Goal: Task Accomplishment & Management: Use online tool/utility

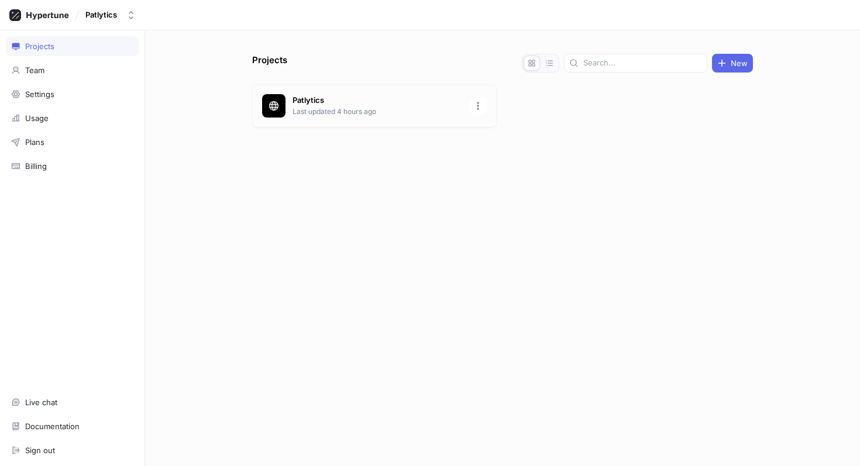
click at [311, 99] on p "Patlytics" at bounding box center [378, 101] width 170 height 12
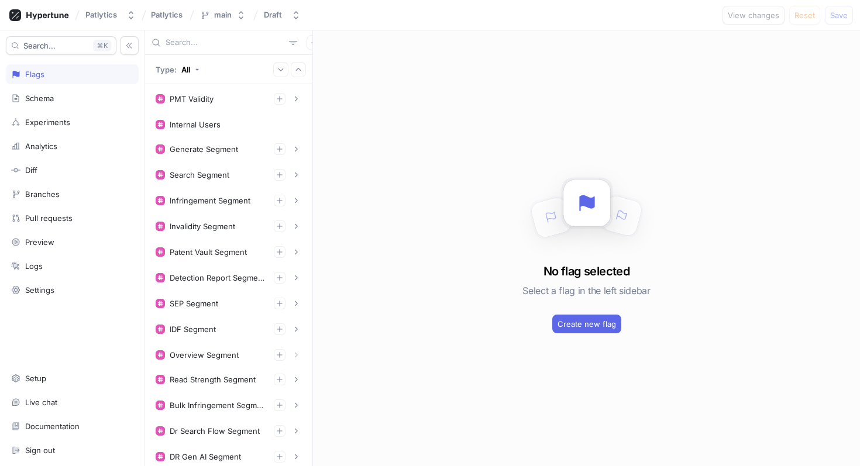
click at [194, 42] on input "text" at bounding box center [225, 43] width 119 height 12
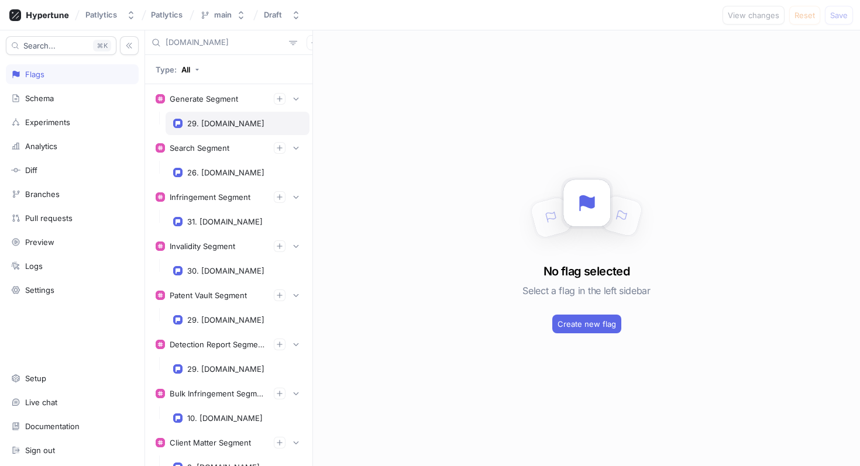
type input "[DOMAIN_NAME]"
click at [225, 122] on div "29. [DOMAIN_NAME]" at bounding box center [225, 123] width 77 height 9
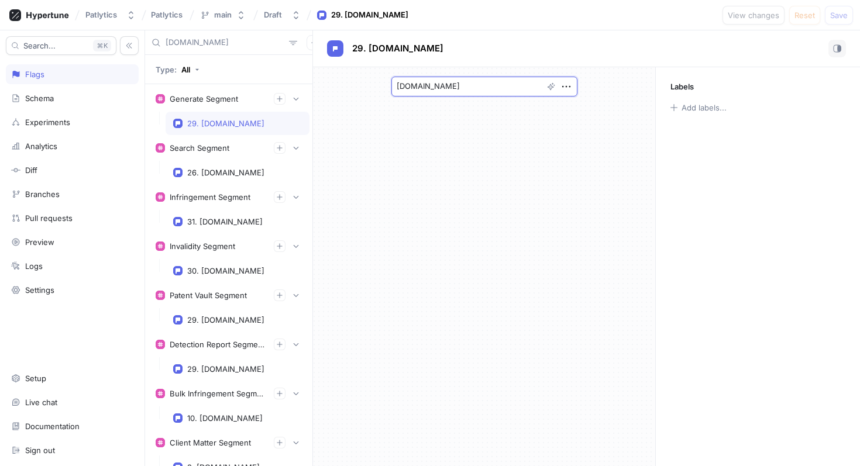
click at [573, 85] on textarea "[DOMAIN_NAME]" at bounding box center [484, 87] width 186 height 20
click at [565, 88] on icon "button" at bounding box center [566, 86] width 13 height 13
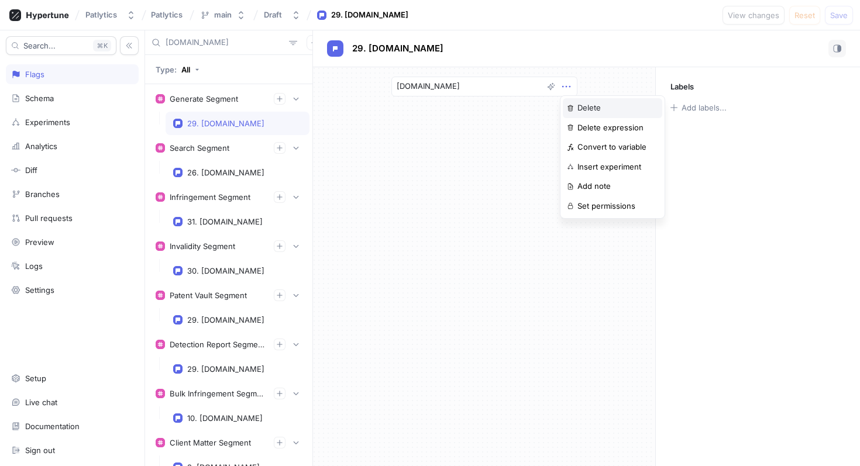
click at [574, 106] on div "Delete" at bounding box center [612, 108] width 99 height 20
type textarea "x"
type textarea "[DOMAIN_NAME]"
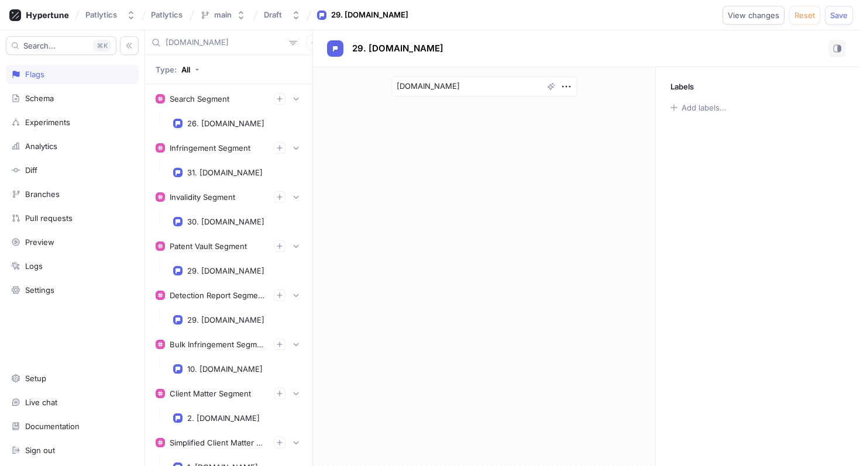
click at [233, 44] on input "[DOMAIN_NAME]" at bounding box center [225, 43] width 119 height 12
type input "sep"
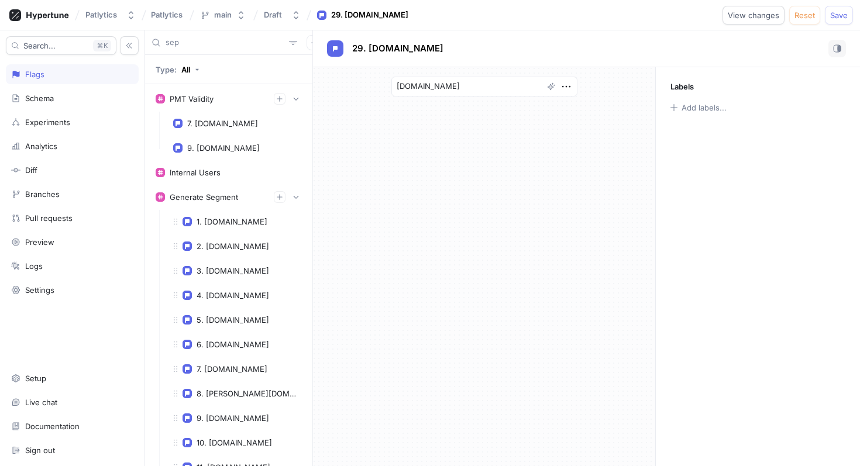
scroll to position [455, 0]
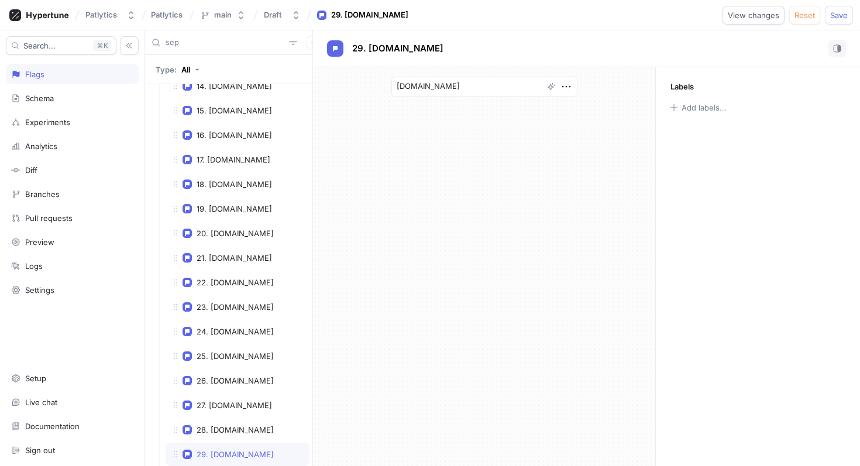
type textarea "x"
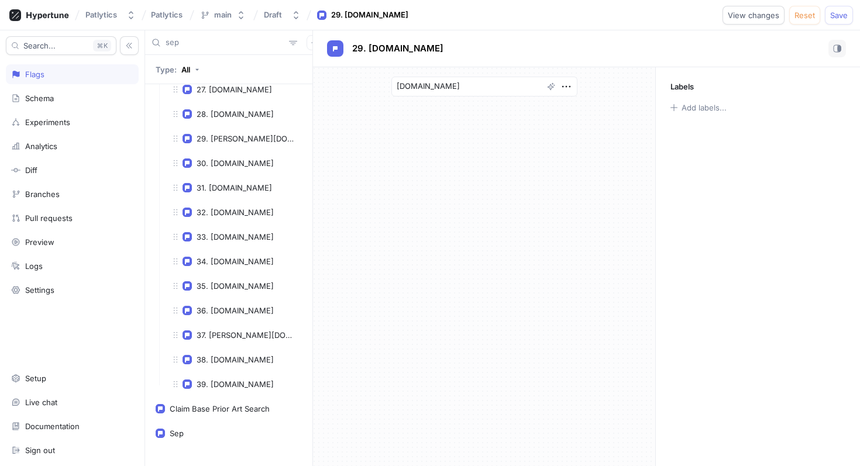
scroll to position [675, 0]
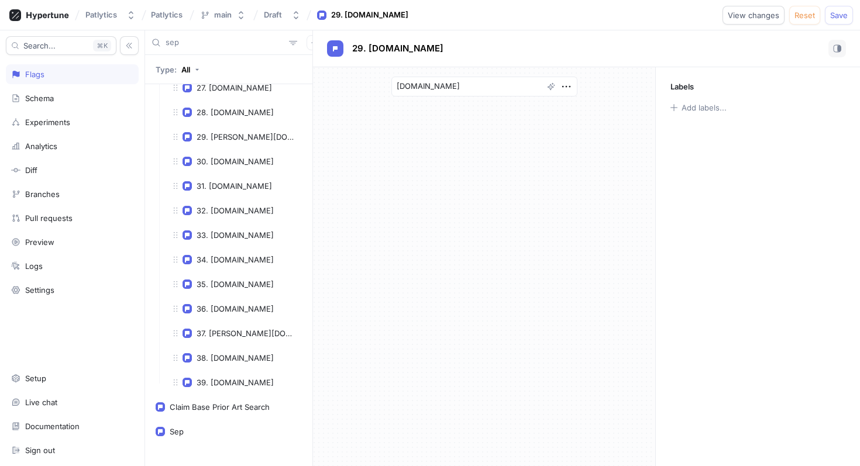
click at [220, 42] on input "sep" at bounding box center [225, 43] width 119 height 12
type input "lw"
type textarea "x"
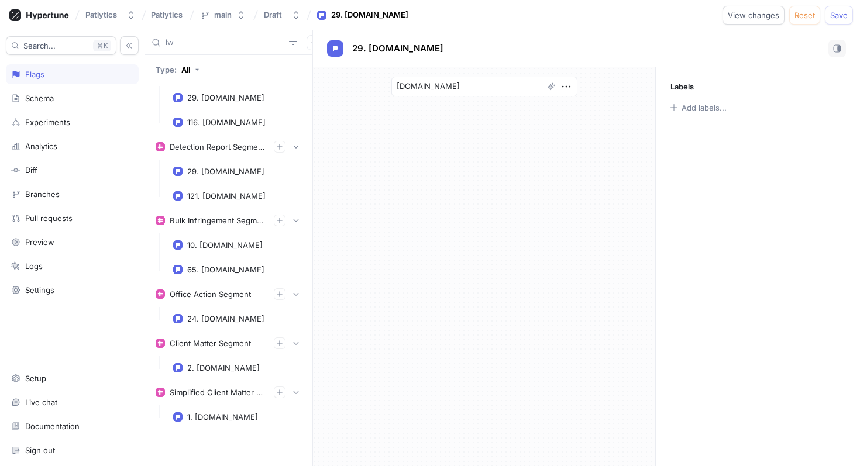
type input "lw."
type textarea "x"
type input "[DOMAIN_NAME]"
type textarea "x"
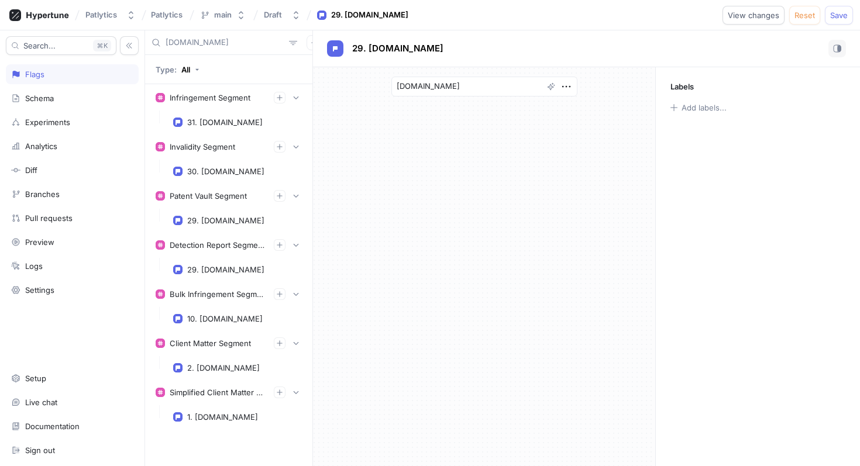
type input "[DOMAIN_NAME]"
click at [839, 13] on span "Save" at bounding box center [839, 15] width 18 height 7
type textarea "x"
